Goal: Information Seeking & Learning: Find specific fact

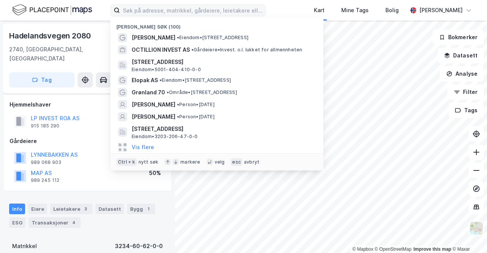
scroll to position [9, 0]
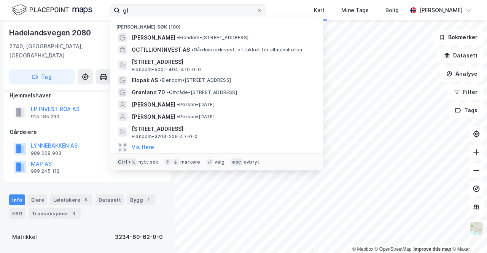
type input "g"
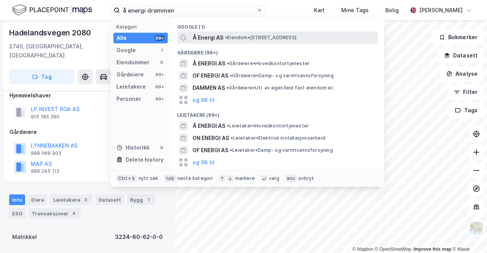
type input "å energi drammen"
click at [244, 34] on div "Å Energi AS • Eiendom • [STREET_ADDRESS]" at bounding box center [285, 37] width 184 height 9
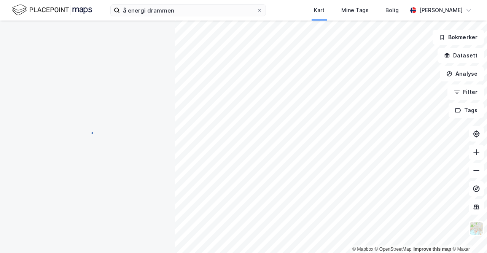
scroll to position [9, 0]
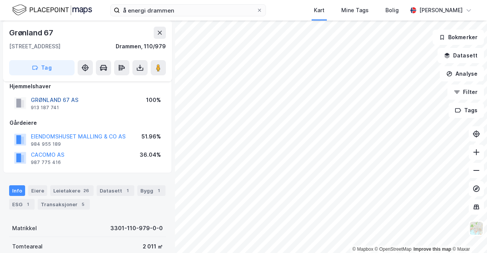
click at [0, 0] on button "GRØNLAND 67 AS" at bounding box center [0, 0] width 0 height 0
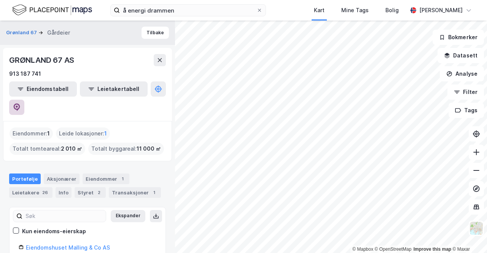
click at [24, 100] on button at bounding box center [16, 107] width 15 height 15
